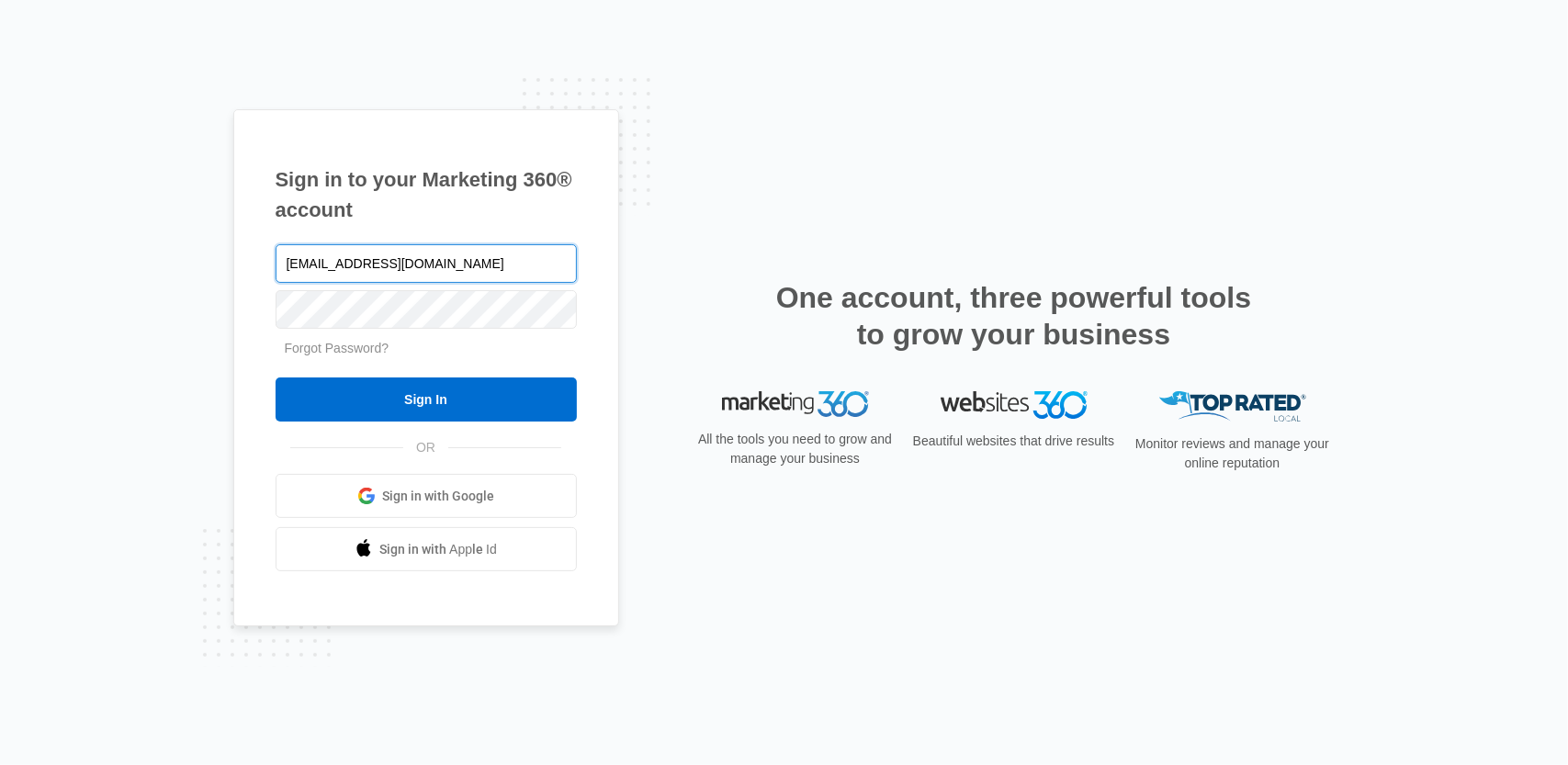
type input "[EMAIL_ADDRESS][DOMAIN_NAME]"
click at [276, 377] on input "Sign In" at bounding box center [426, 399] width 301 height 44
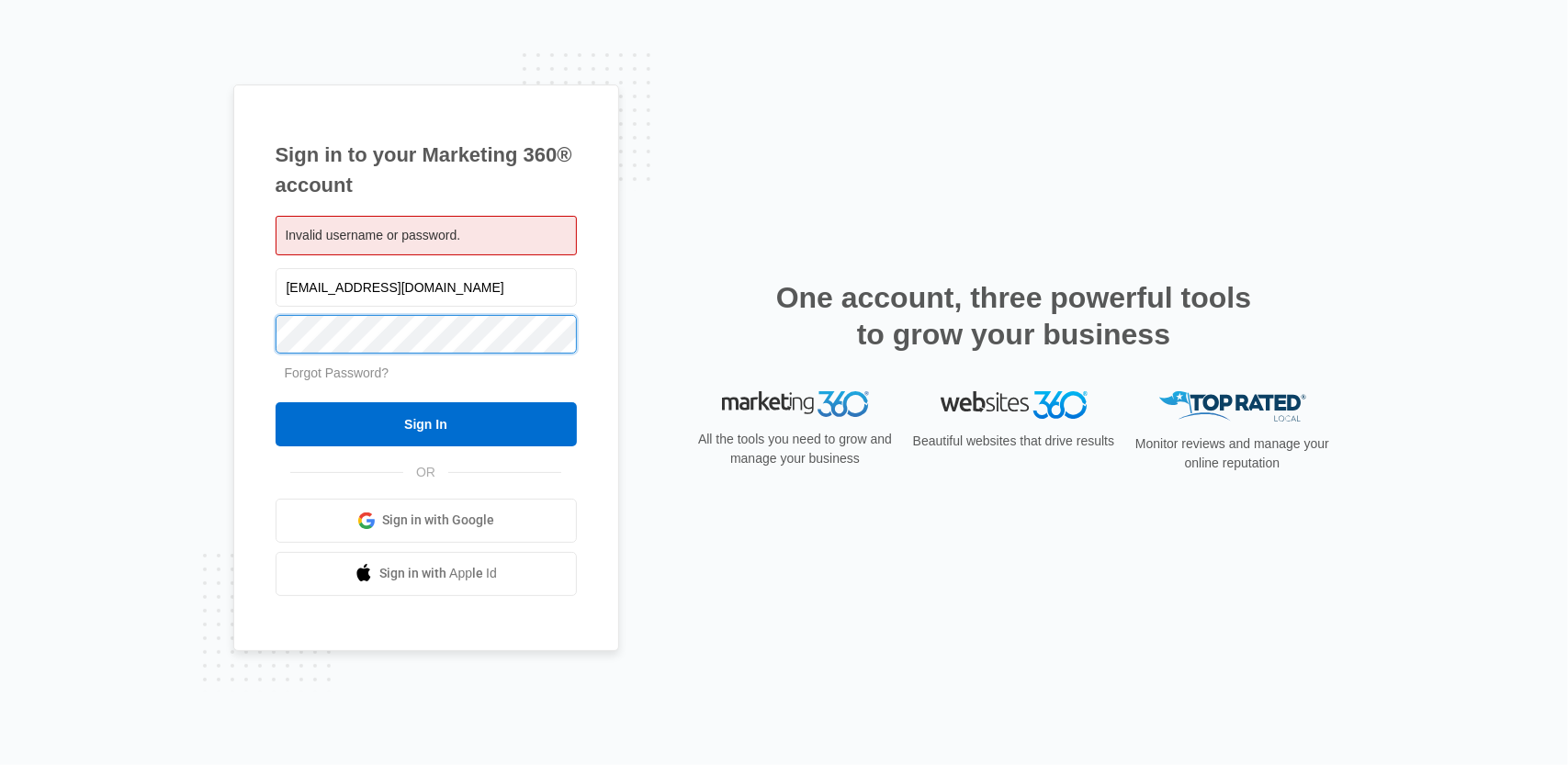
click at [276, 402] on input "Sign In" at bounding box center [426, 424] width 301 height 44
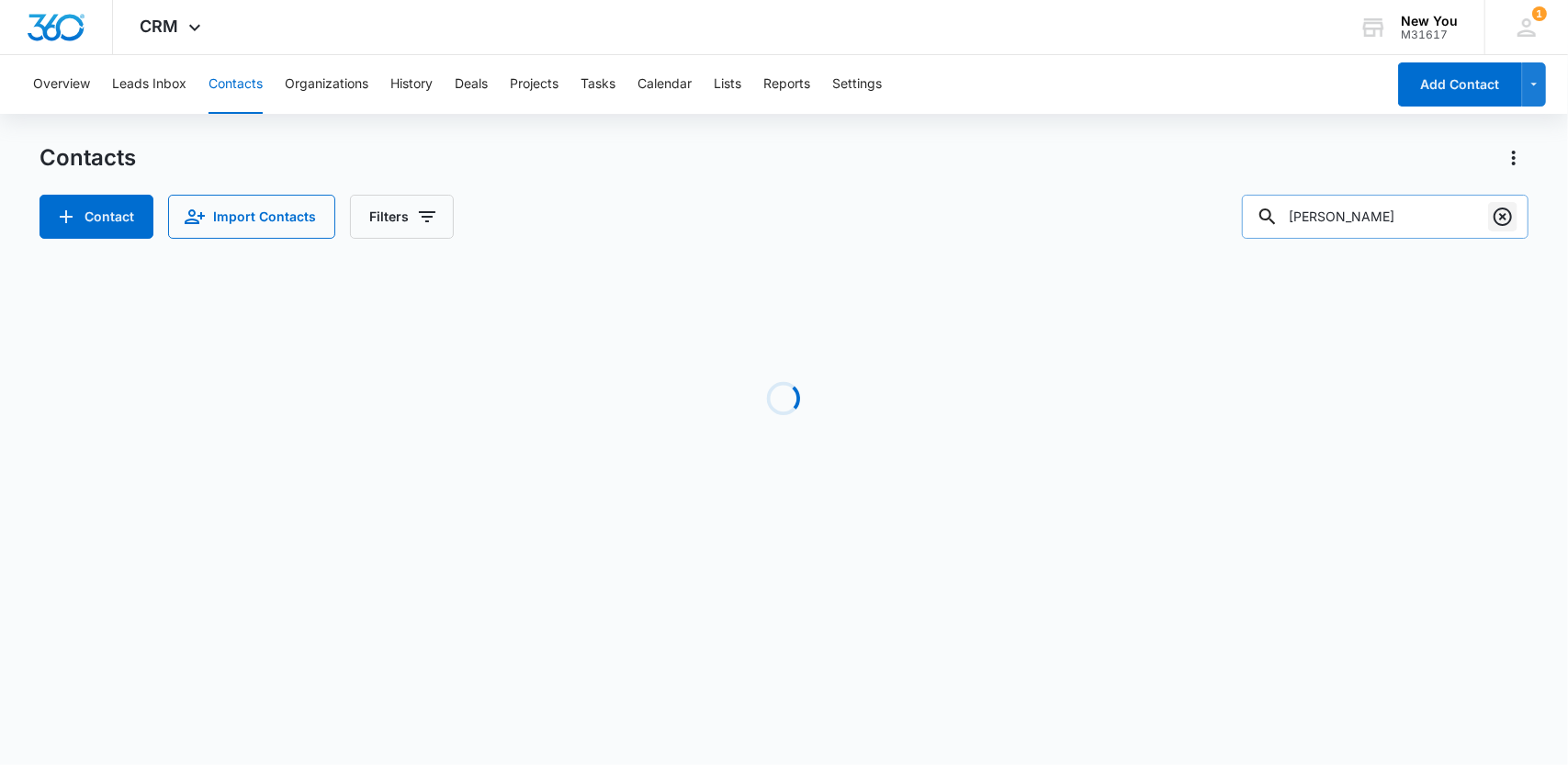
click at [1504, 216] on icon "Clear" at bounding box center [1502, 216] width 22 height 22
click at [1394, 222] on input "text" at bounding box center [1399, 217] width 259 height 44
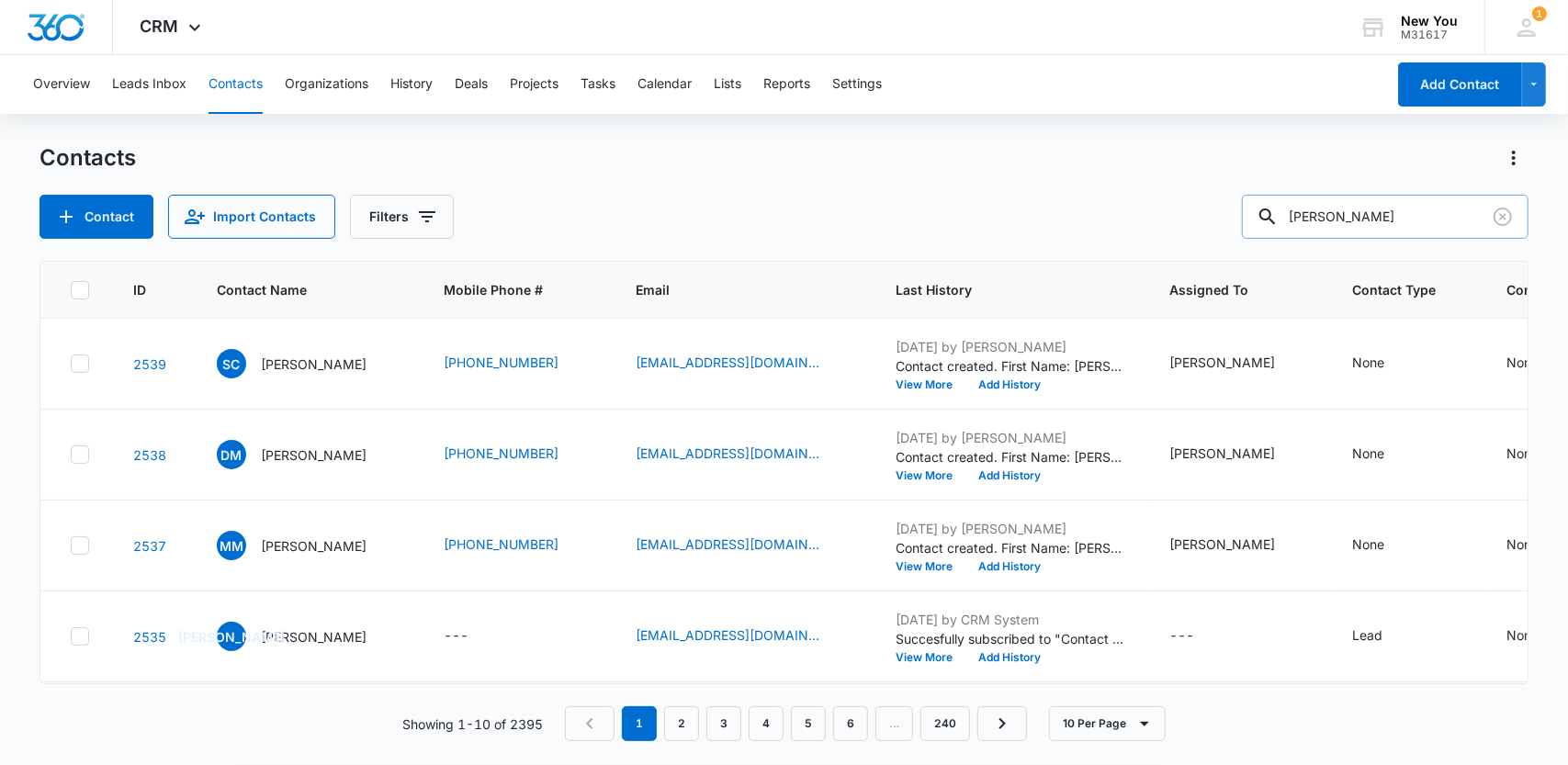
type input "Santiago"
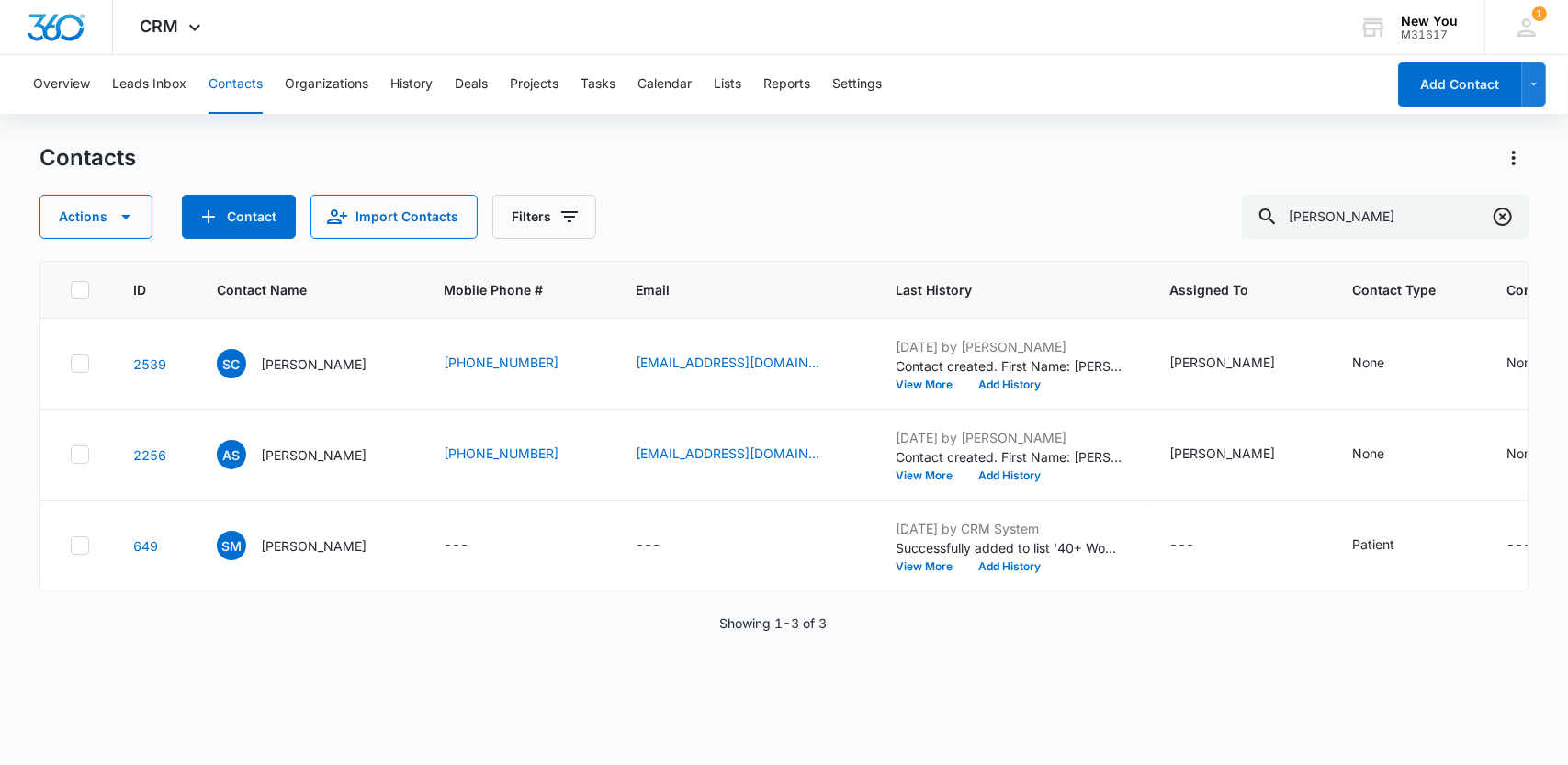
click at [1503, 218] on icon "Clear" at bounding box center [1502, 216] width 18 height 18
